Goal: Find contact information: Find contact information

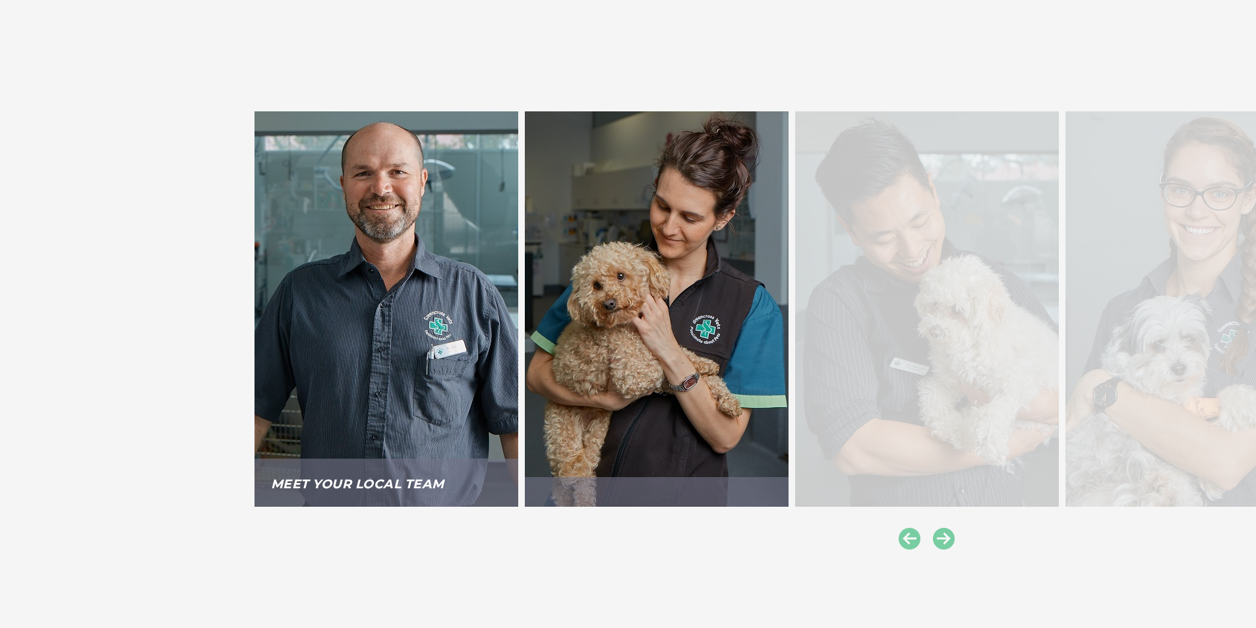
scroll to position [1912, 0]
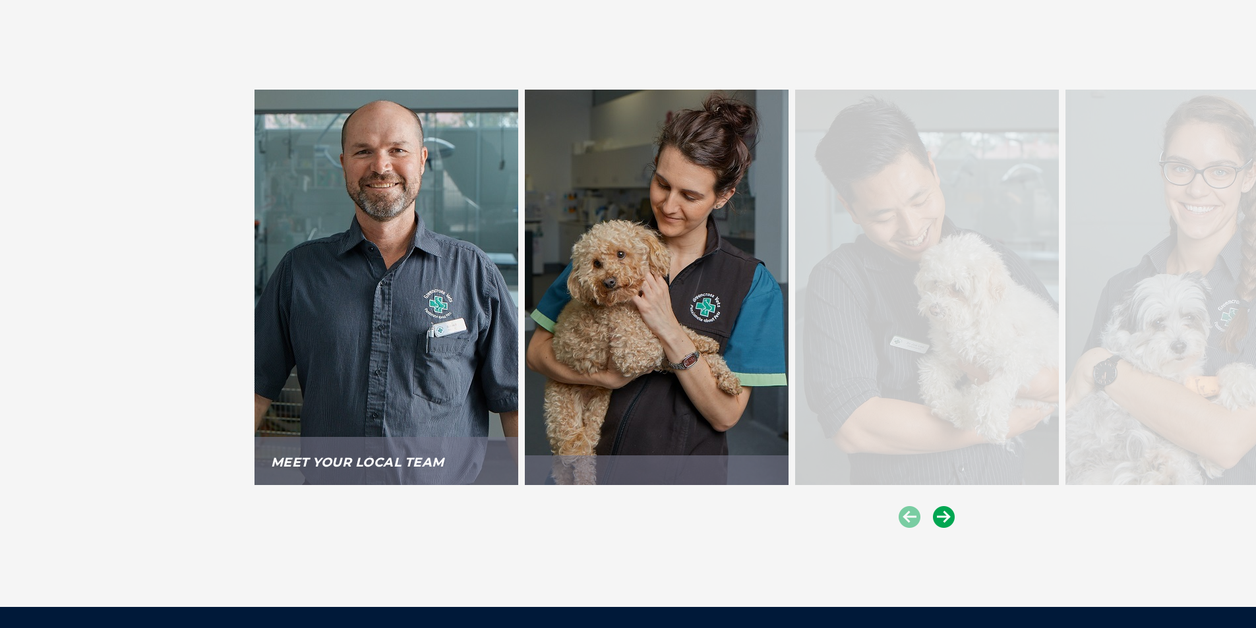
click at [946, 506] on icon at bounding box center [944, 517] width 22 height 22
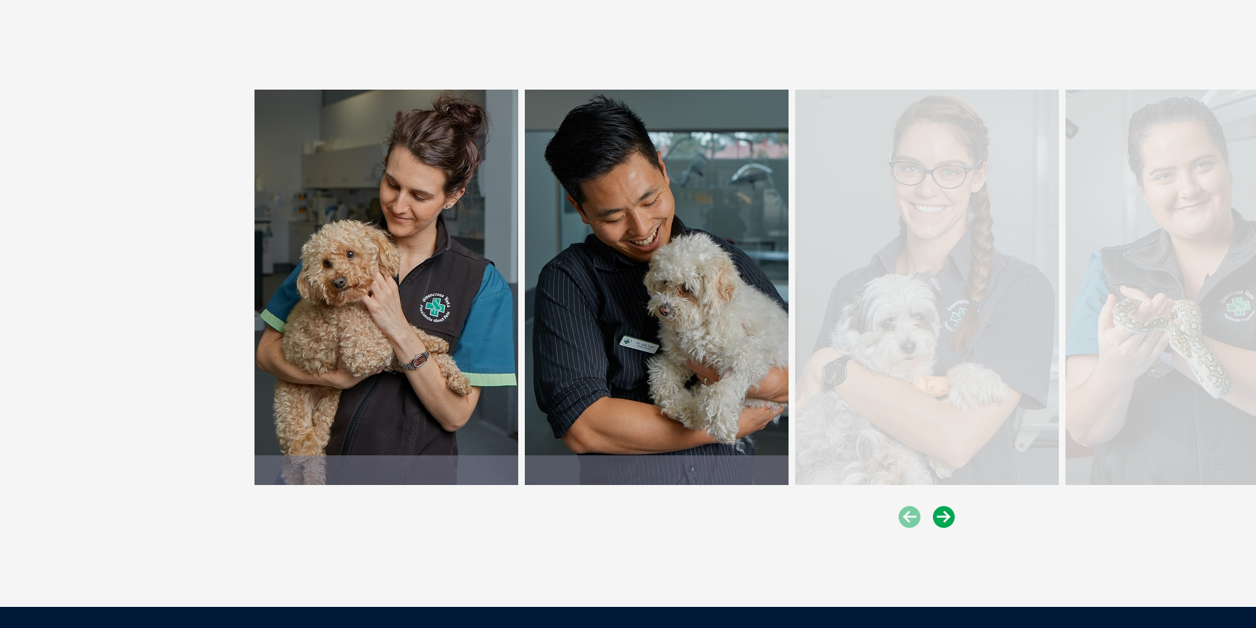
click at [946, 506] on icon at bounding box center [944, 517] width 22 height 22
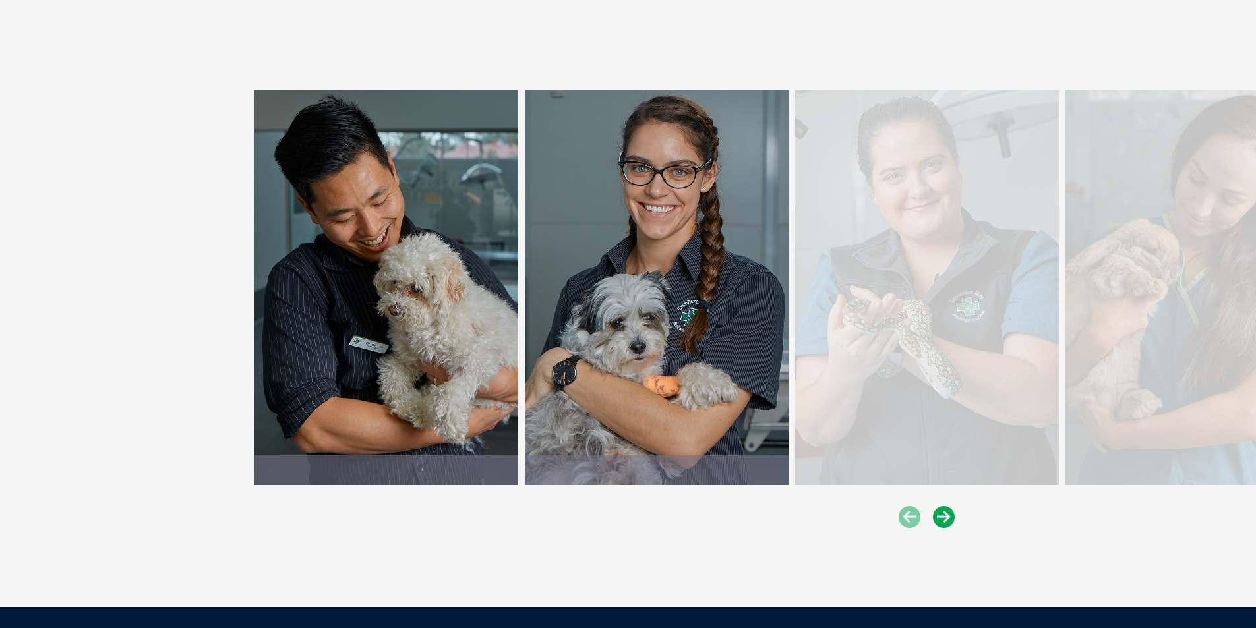
click at [946, 506] on icon at bounding box center [944, 517] width 22 height 22
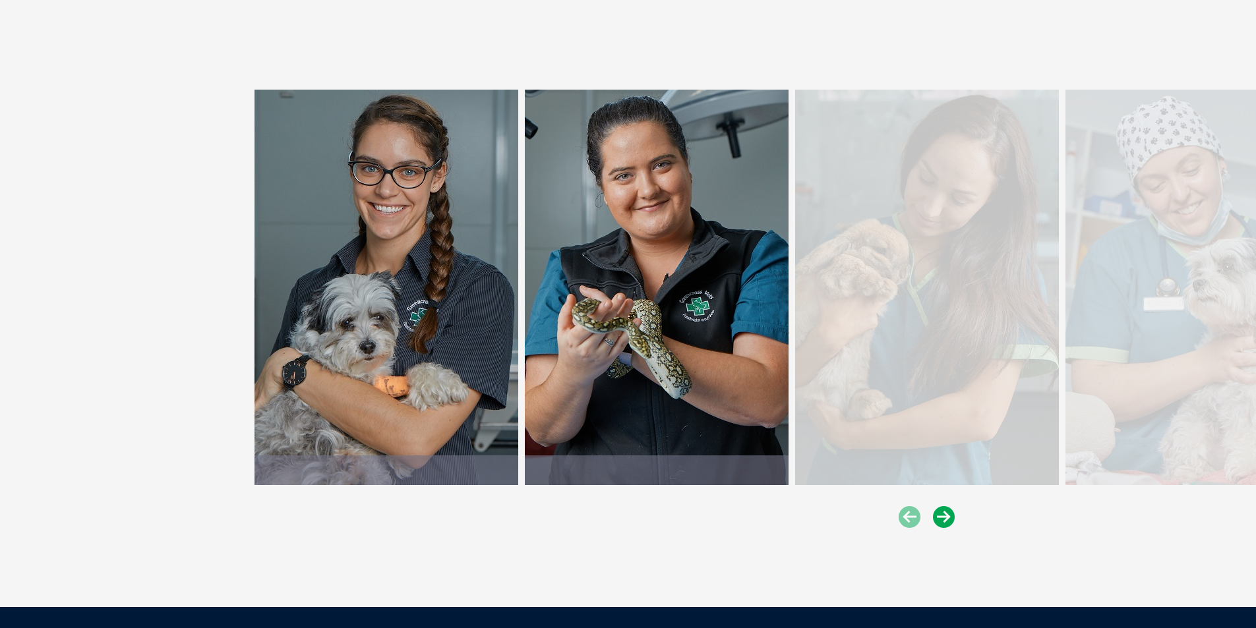
click at [946, 506] on icon at bounding box center [944, 517] width 22 height 22
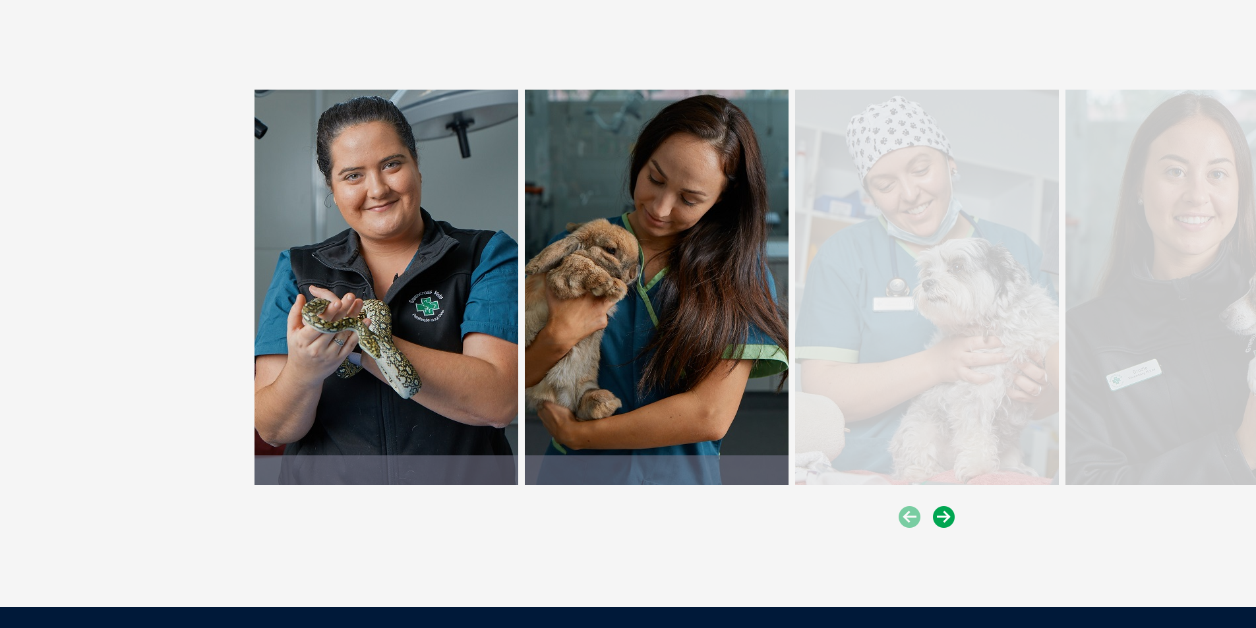
click at [946, 506] on icon at bounding box center [944, 517] width 22 height 22
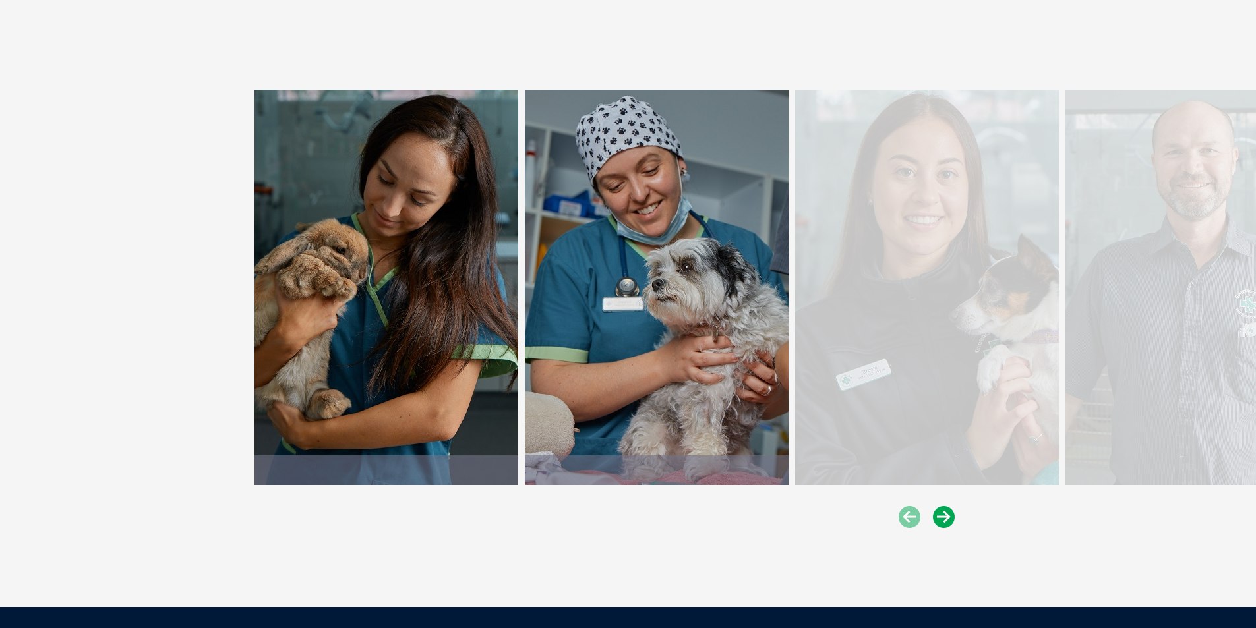
click at [946, 506] on icon at bounding box center [944, 517] width 22 height 22
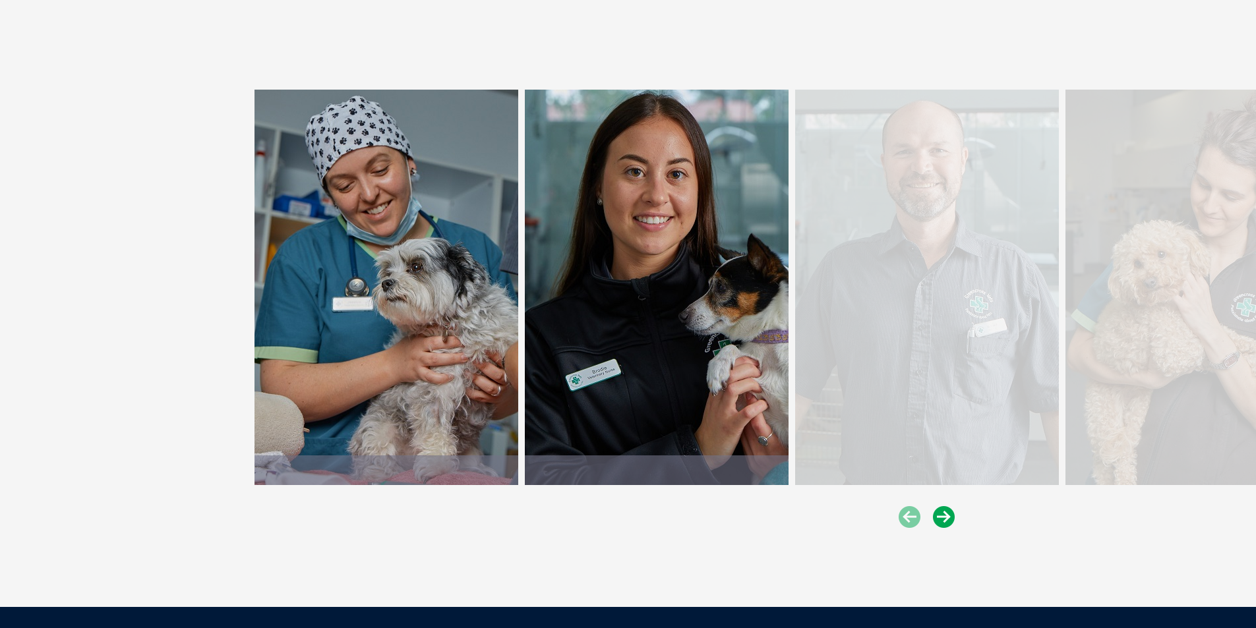
click at [946, 506] on icon at bounding box center [944, 517] width 22 height 22
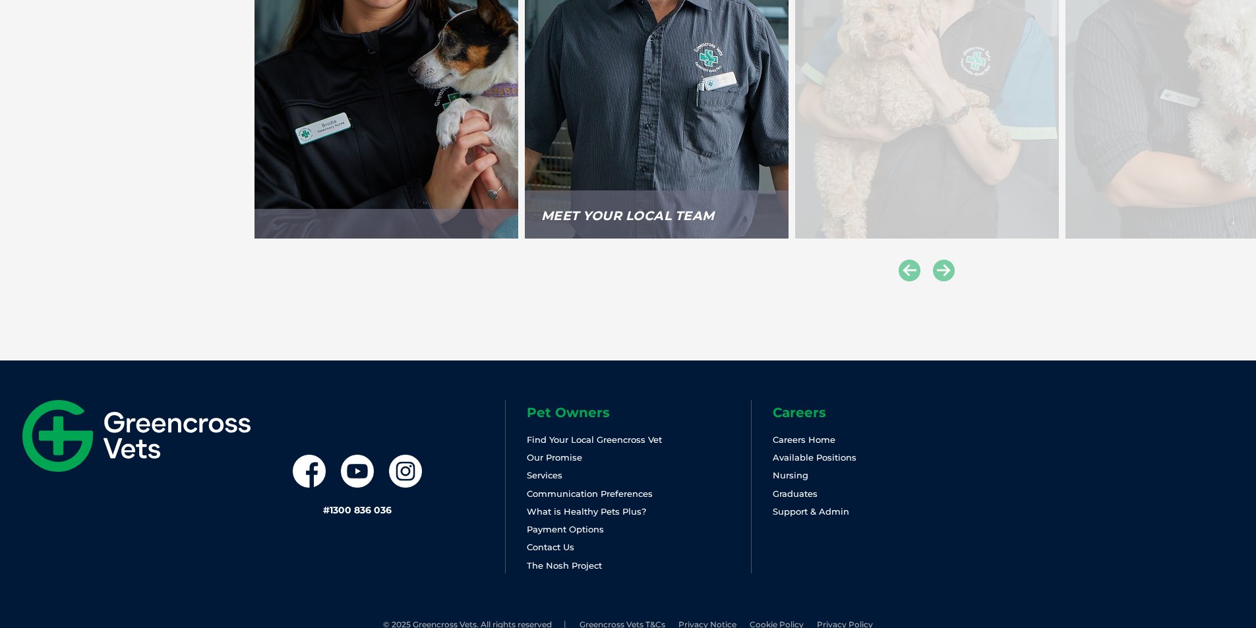
scroll to position [2160, 0]
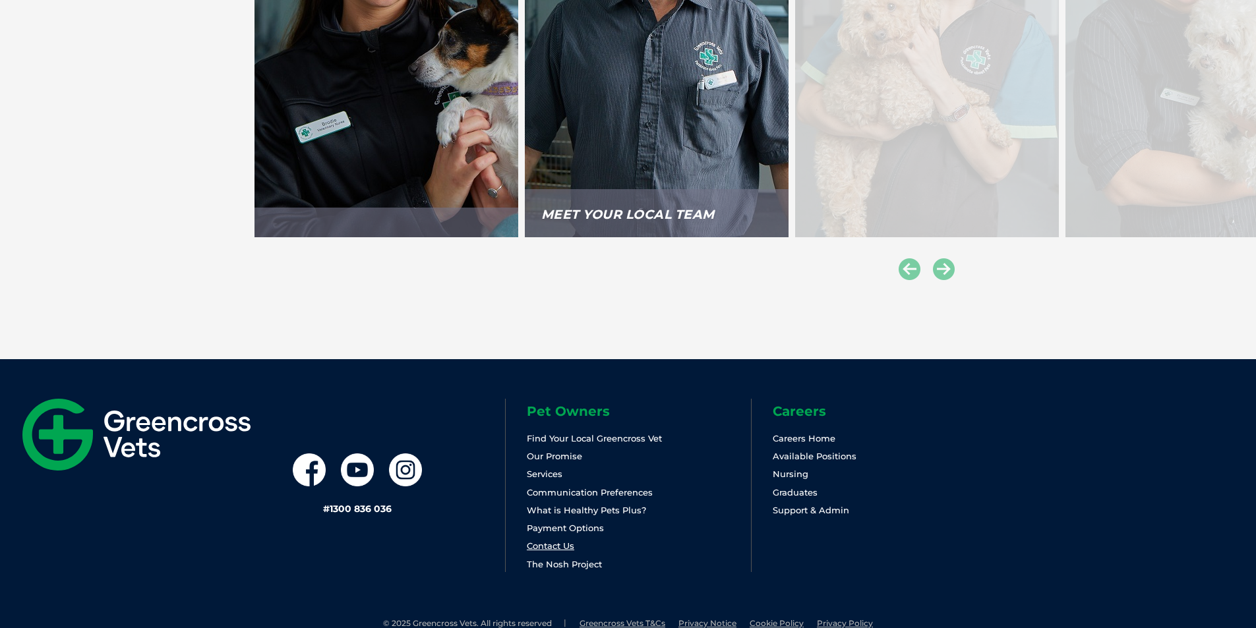
click at [547, 541] on link "Contact Us" at bounding box center [550, 546] width 47 height 11
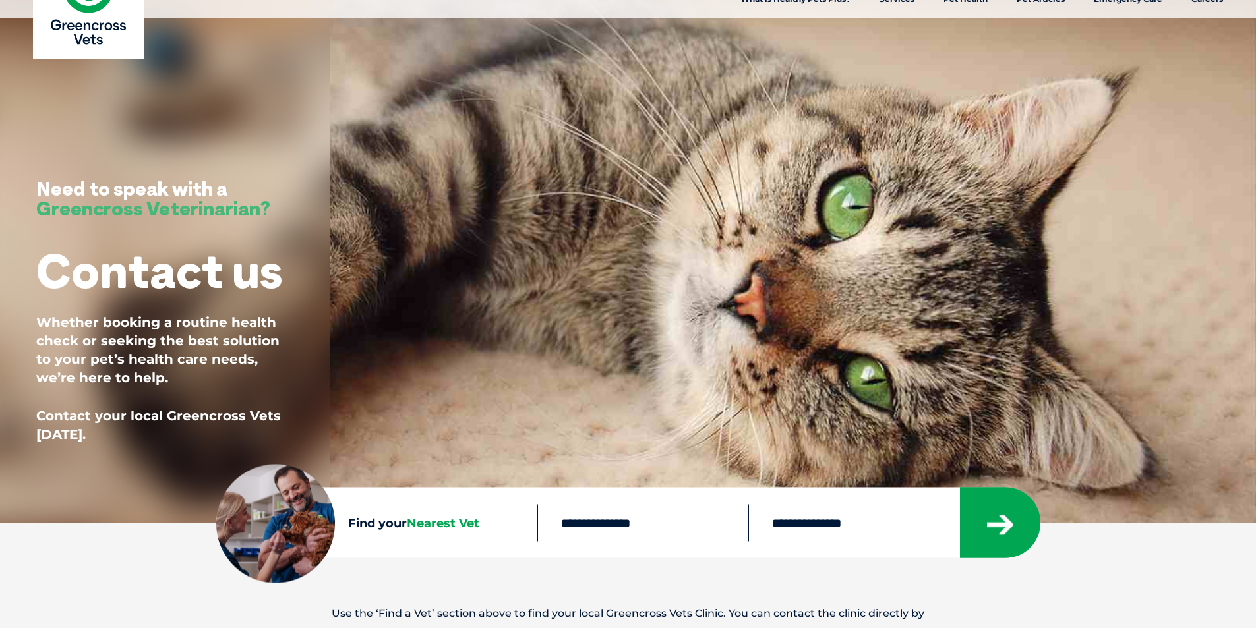
scroll to position [198, 0]
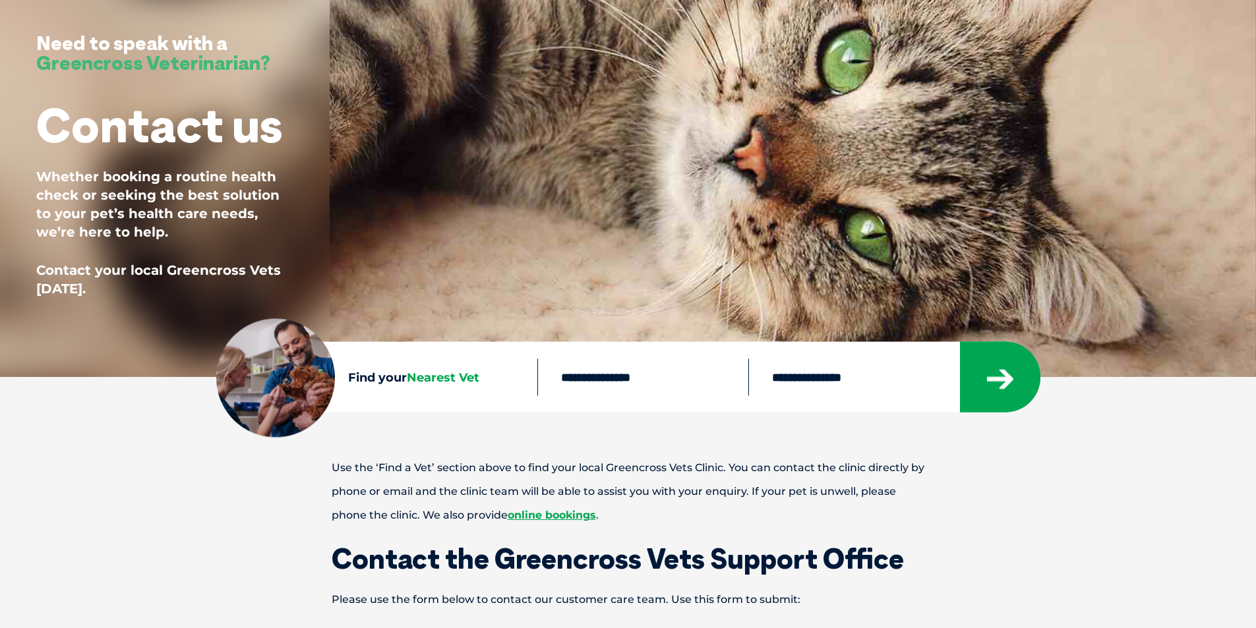
click at [613, 382] on input "text" at bounding box center [642, 377] width 211 height 37
type input "****"
click at [813, 378] on select "**********" at bounding box center [853, 377] width 211 height 37
select select "**"
click at [748, 359] on select "**********" at bounding box center [853, 377] width 211 height 37
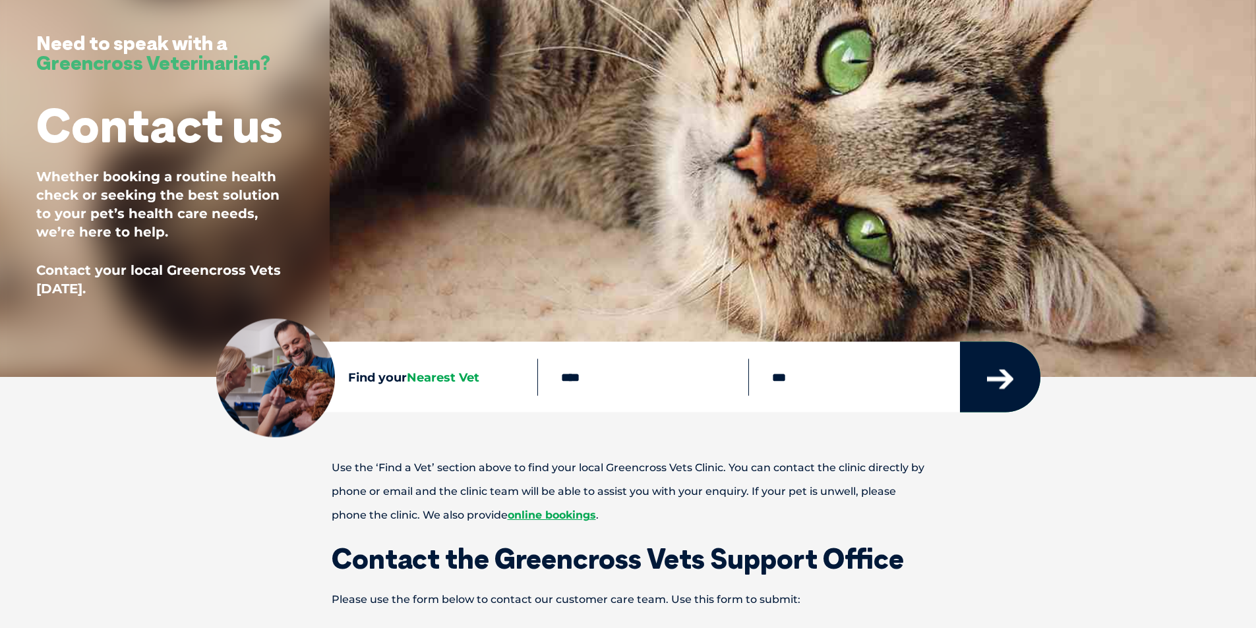
click at [991, 372] on icon "submit" at bounding box center [1000, 380] width 26 height 20
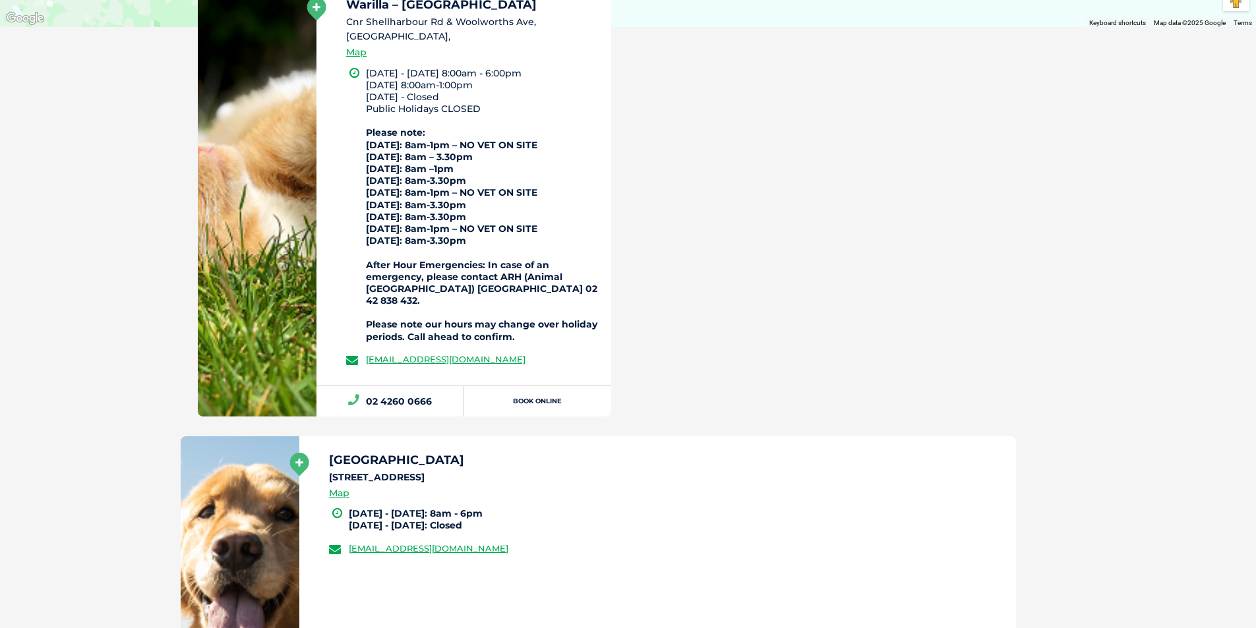
scroll to position [830, 0]
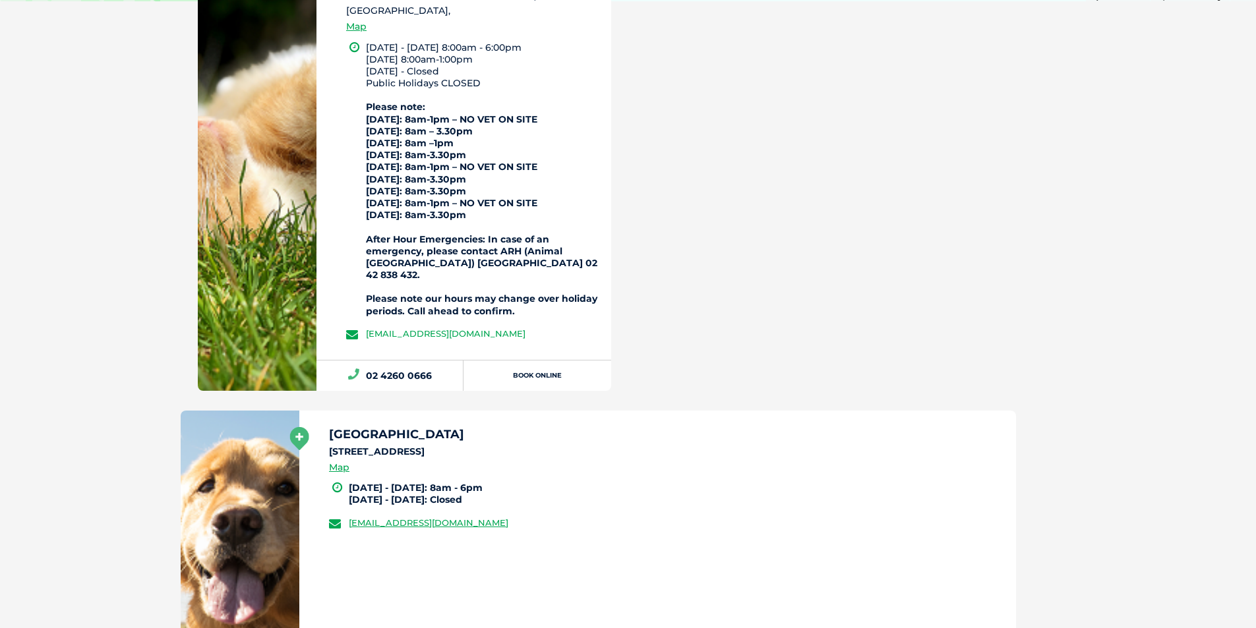
click at [471, 332] on link "greencross.warillashellcove@greencrossvet.com.au" at bounding box center [446, 333] width 160 height 11
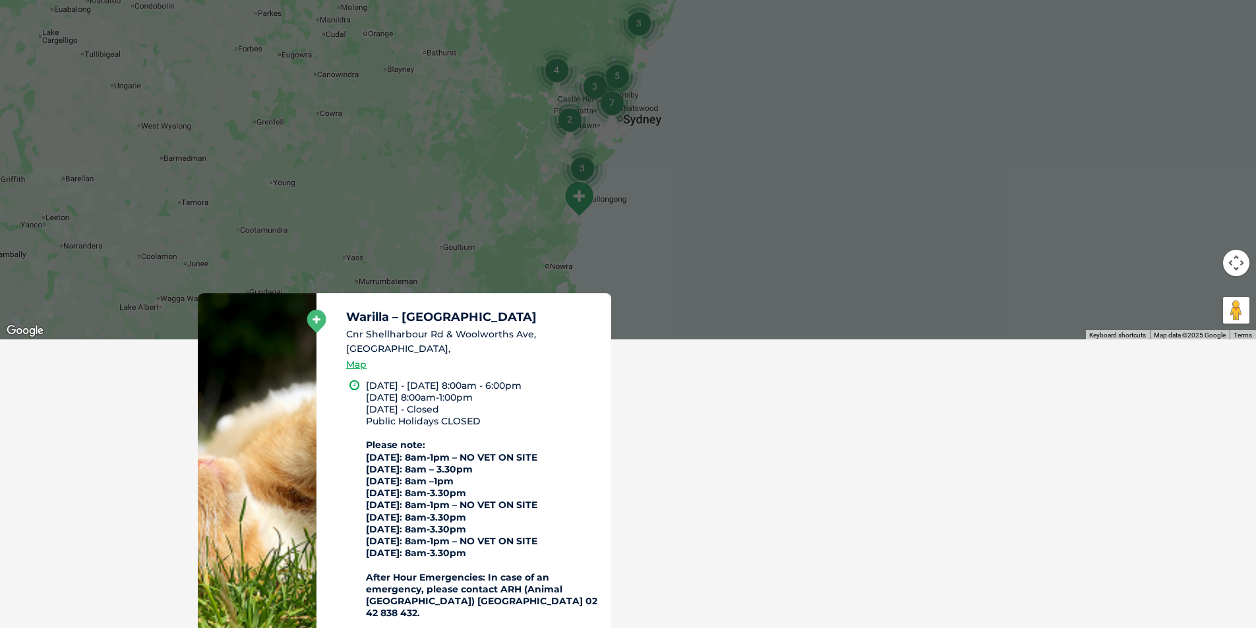
scroll to position [566, 0]
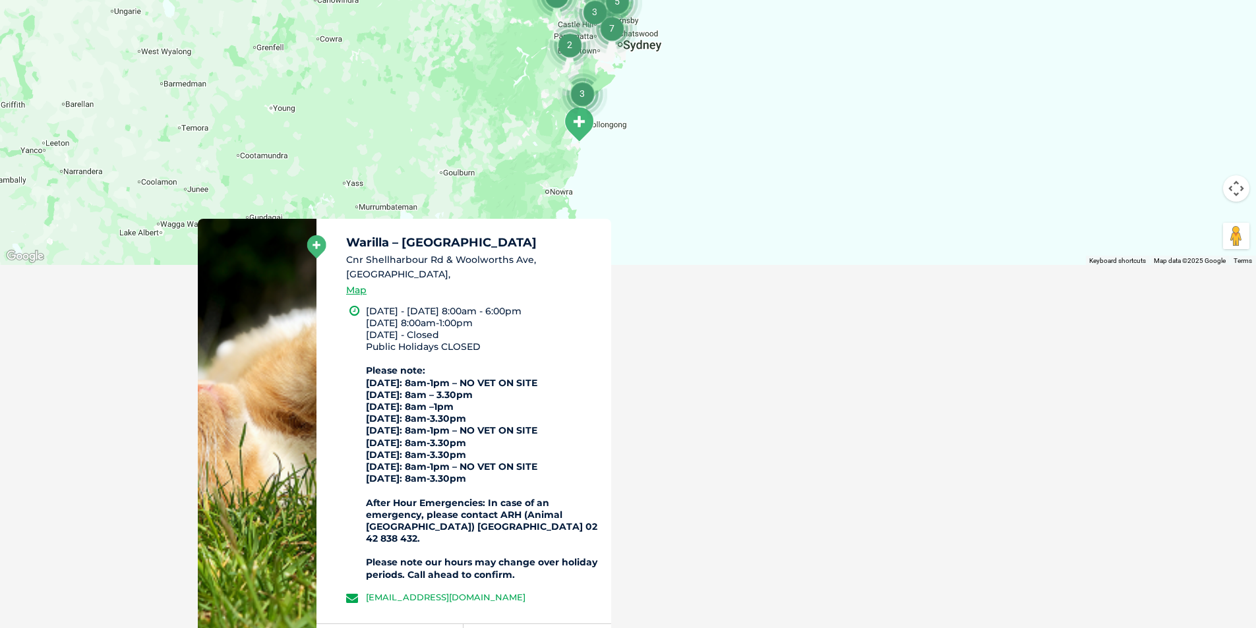
click at [441, 595] on link "greencross.warillashellcove@greencrossvet.com.au" at bounding box center [446, 597] width 160 height 11
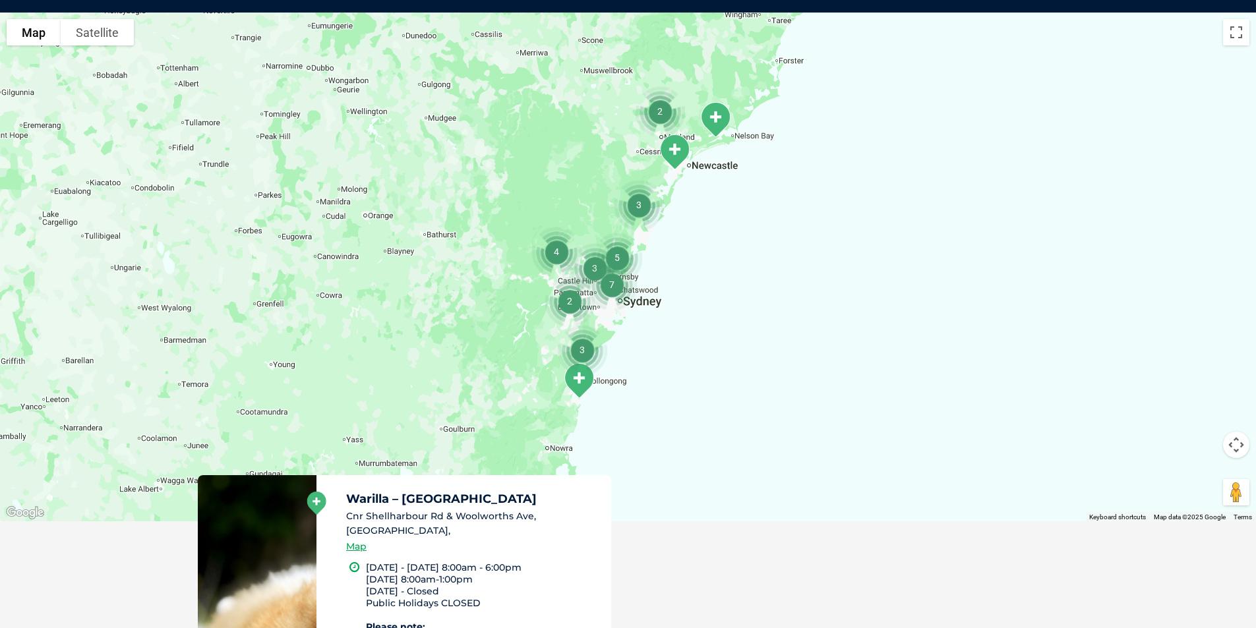
scroll to position [303, 0]
